Goal: Find specific page/section: Find specific page/section

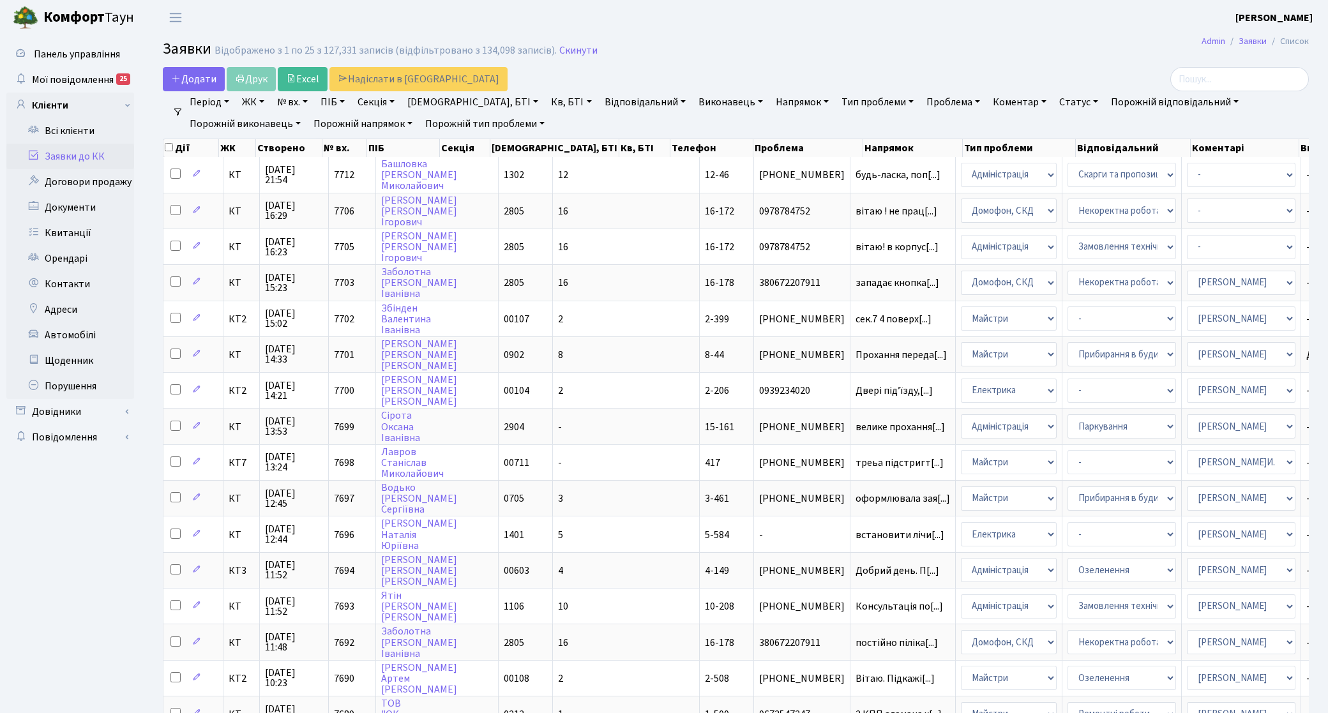
select select "25"
click at [96, 154] on link "Заявки до КК" at bounding box center [70, 157] width 128 height 26
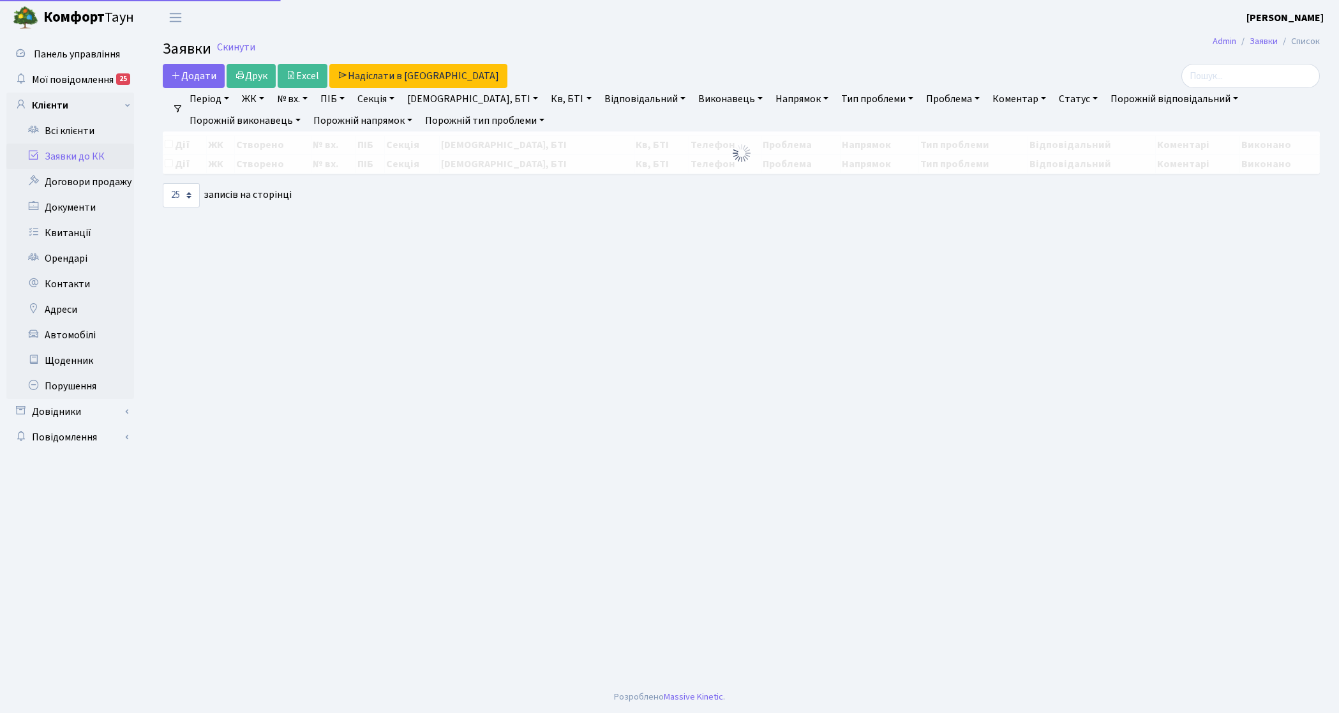
select select "25"
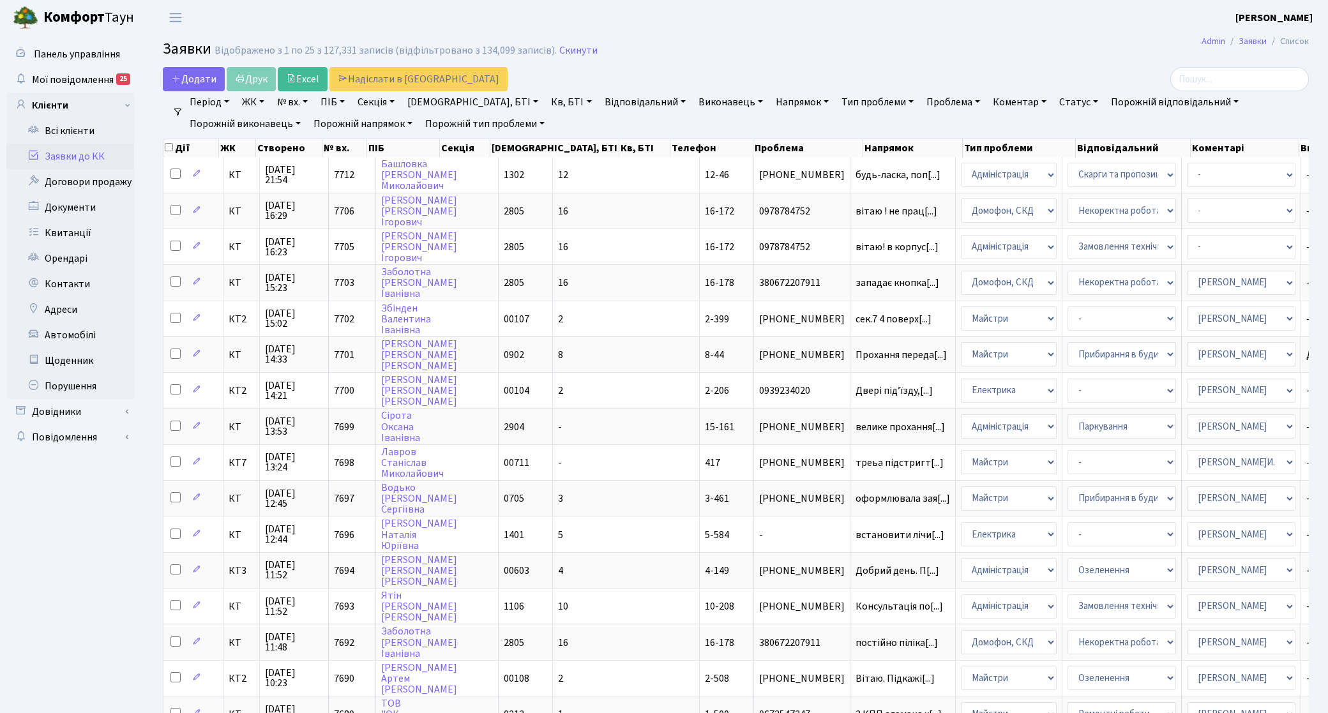
click at [57, 144] on link "Заявки до КК" at bounding box center [70, 157] width 128 height 26
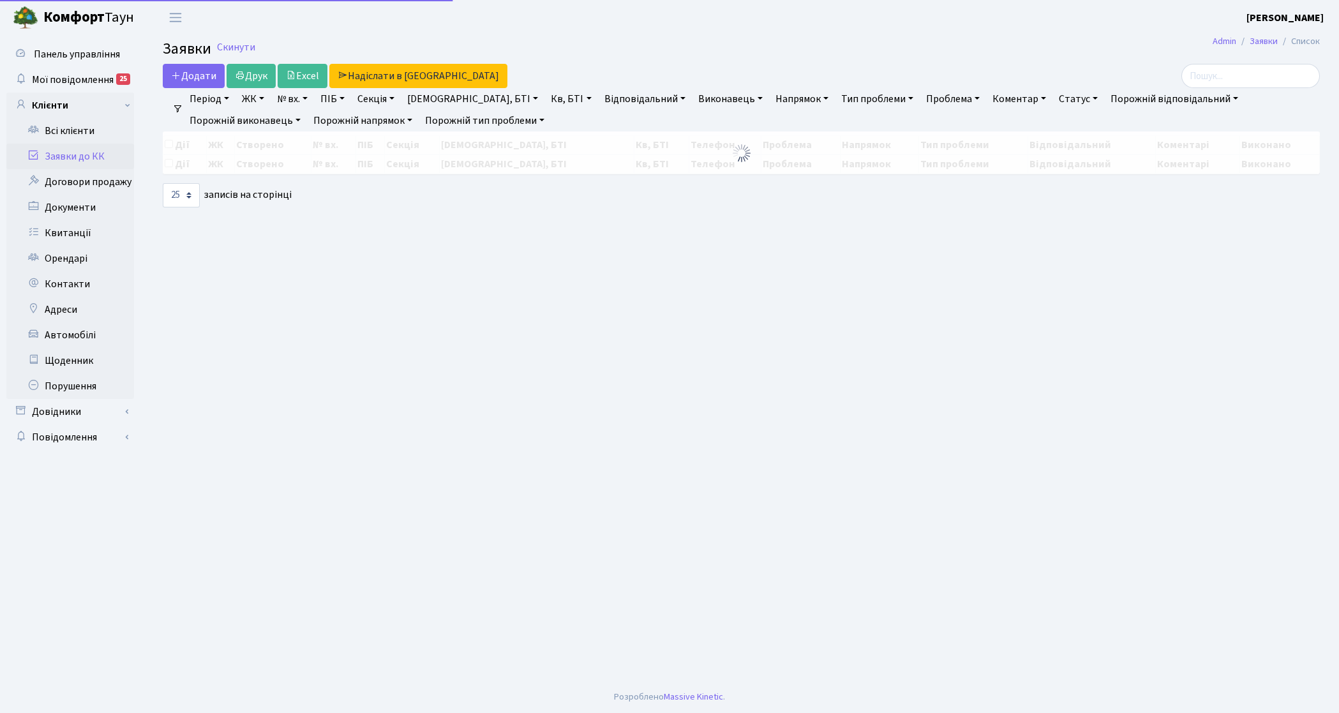
select select "25"
